Goal: Task Accomplishment & Management: Use online tool/utility

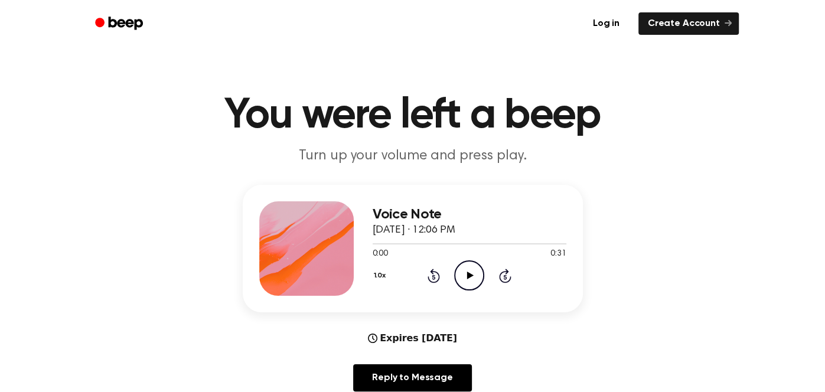
click at [474, 273] on icon "Play Audio" at bounding box center [469, 275] width 30 height 30
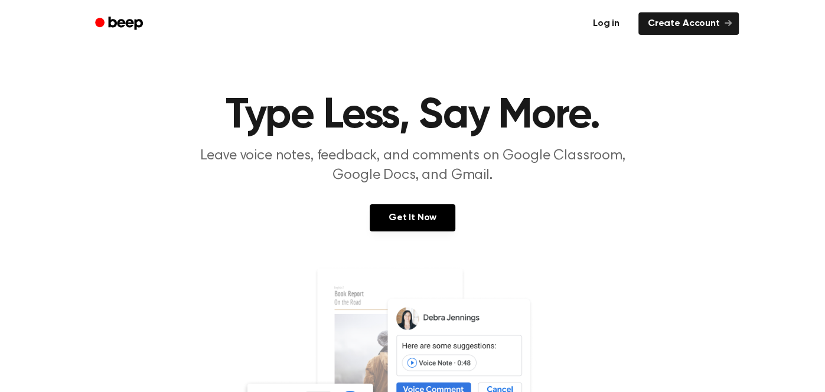
click at [616, 18] on link "Log in" at bounding box center [606, 23] width 50 height 27
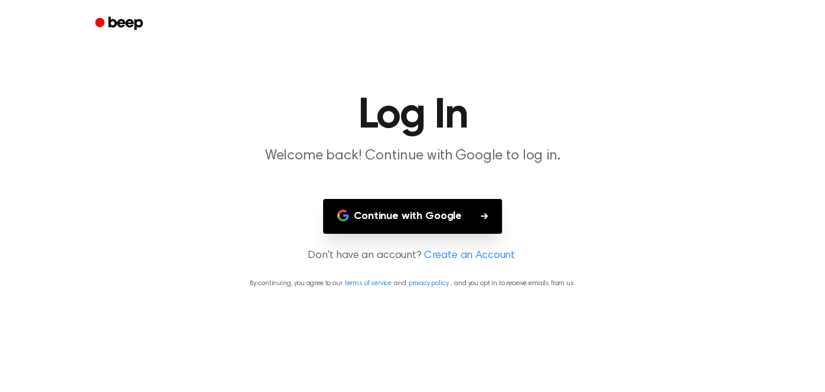
click at [426, 222] on button "Continue with Google" at bounding box center [412, 216] width 179 height 35
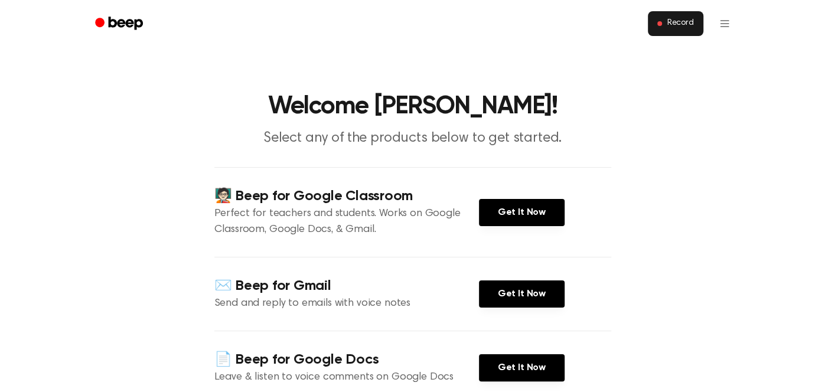
click at [652, 29] on button "Record" at bounding box center [675, 23] width 55 height 25
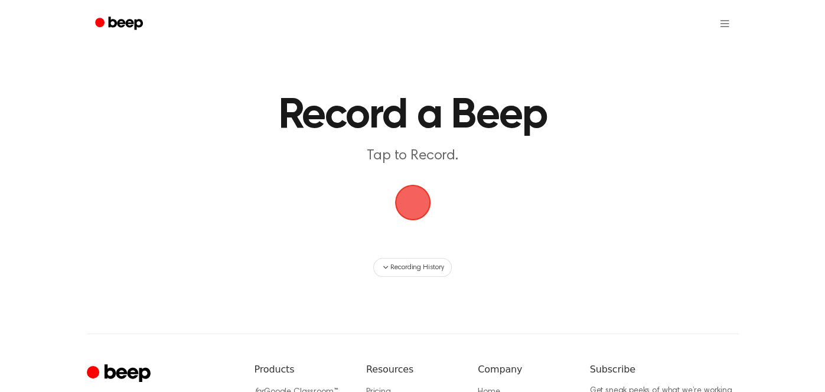
click at [406, 203] on span "button" at bounding box center [412, 202] width 33 height 33
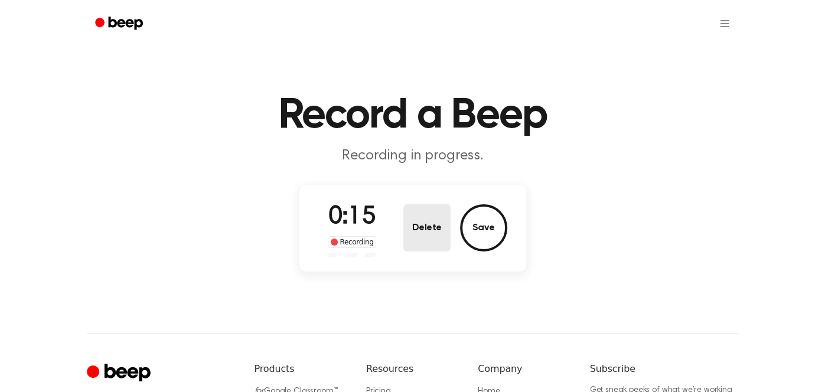
click at [437, 234] on button "Delete" at bounding box center [426, 227] width 47 height 47
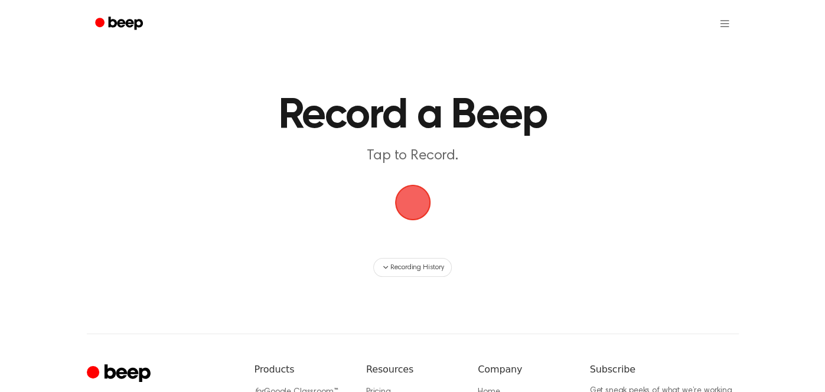
click at [411, 205] on span "button" at bounding box center [412, 202] width 33 height 33
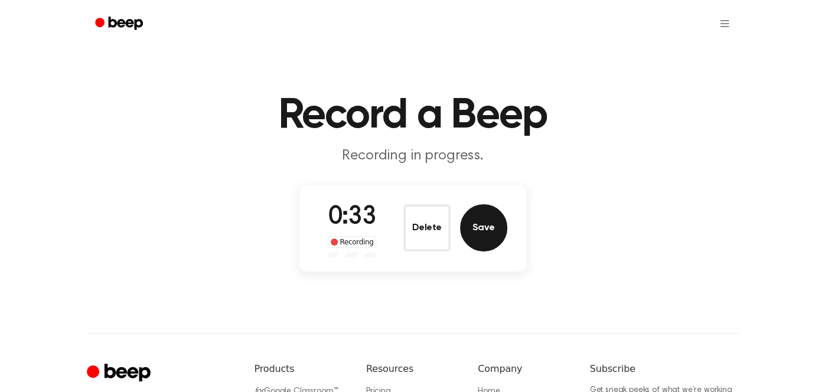
click at [490, 217] on button "Save" at bounding box center [483, 227] width 47 height 47
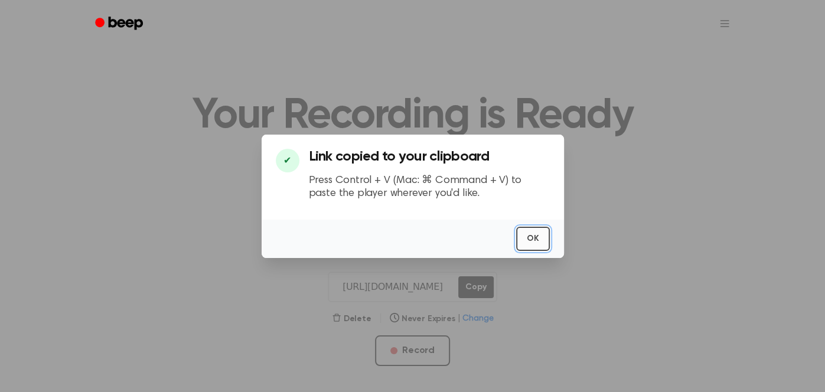
click at [537, 232] on button "OK" at bounding box center [533, 239] width 34 height 24
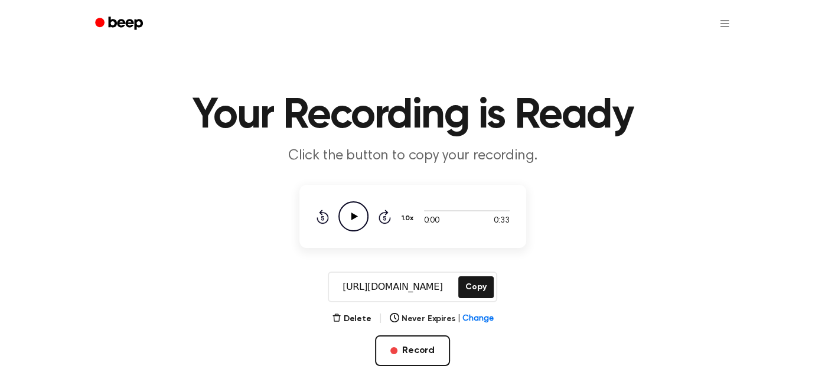
click at [347, 211] on icon "Play Audio" at bounding box center [353, 216] width 30 height 30
click at [475, 281] on button "Copy" at bounding box center [475, 287] width 35 height 22
